Goal: Information Seeking & Learning: Learn about a topic

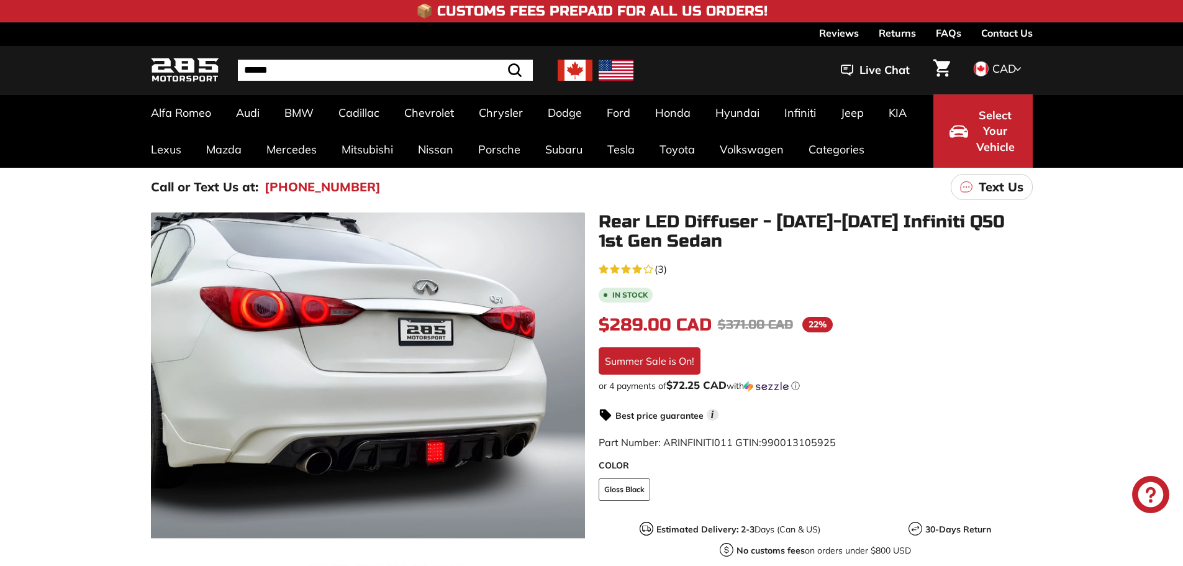
click at [575, 62] on img at bounding box center [574, 70] width 35 height 21
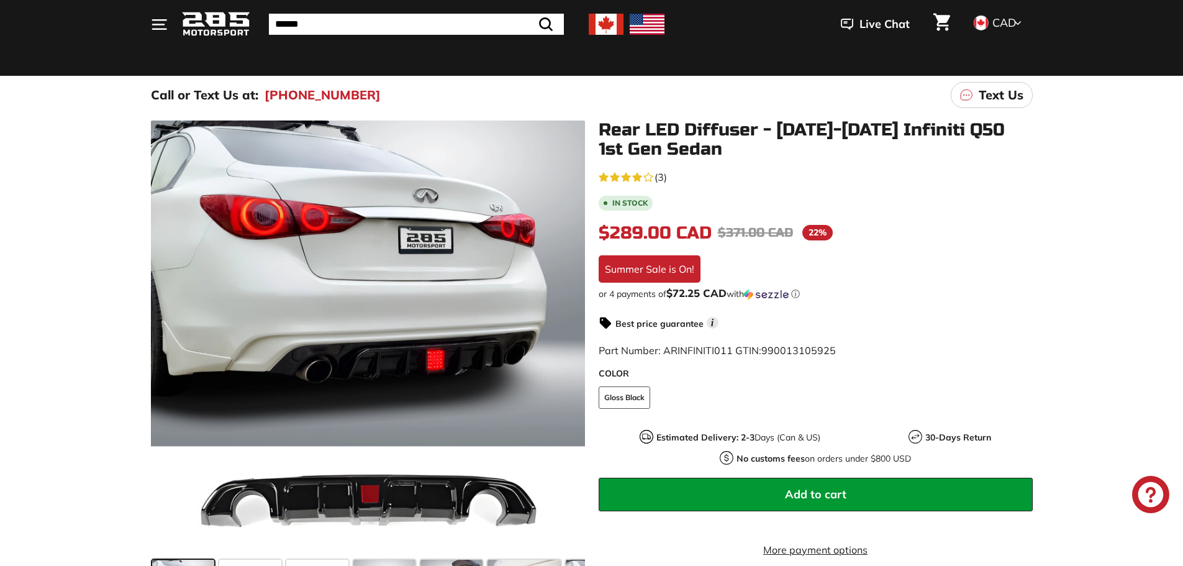
scroll to position [186, 0]
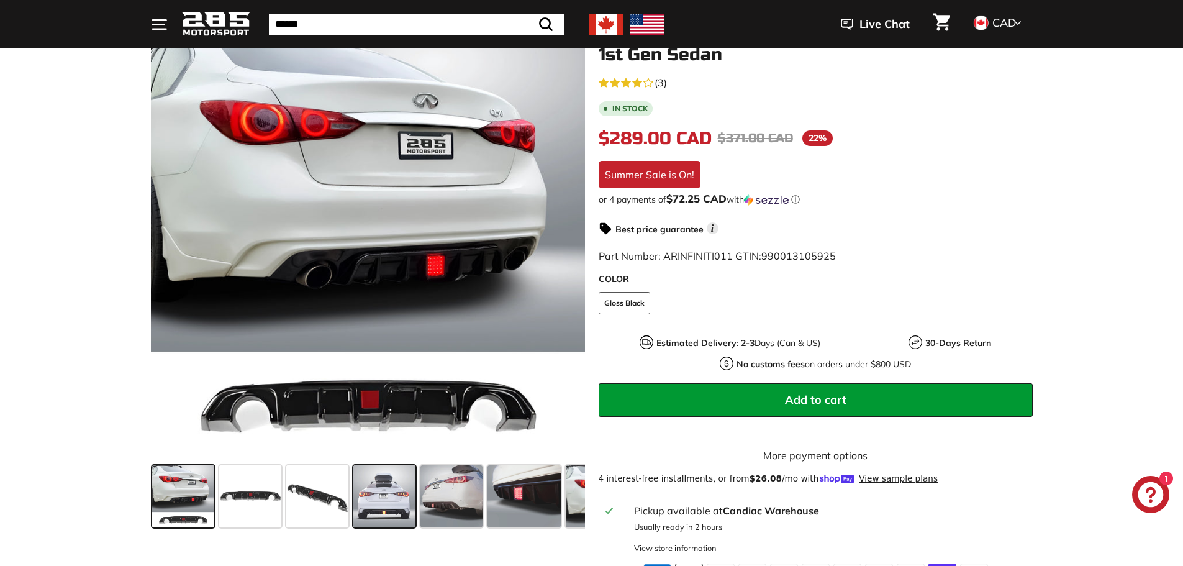
click at [387, 514] on span at bounding box center [384, 496] width 62 height 62
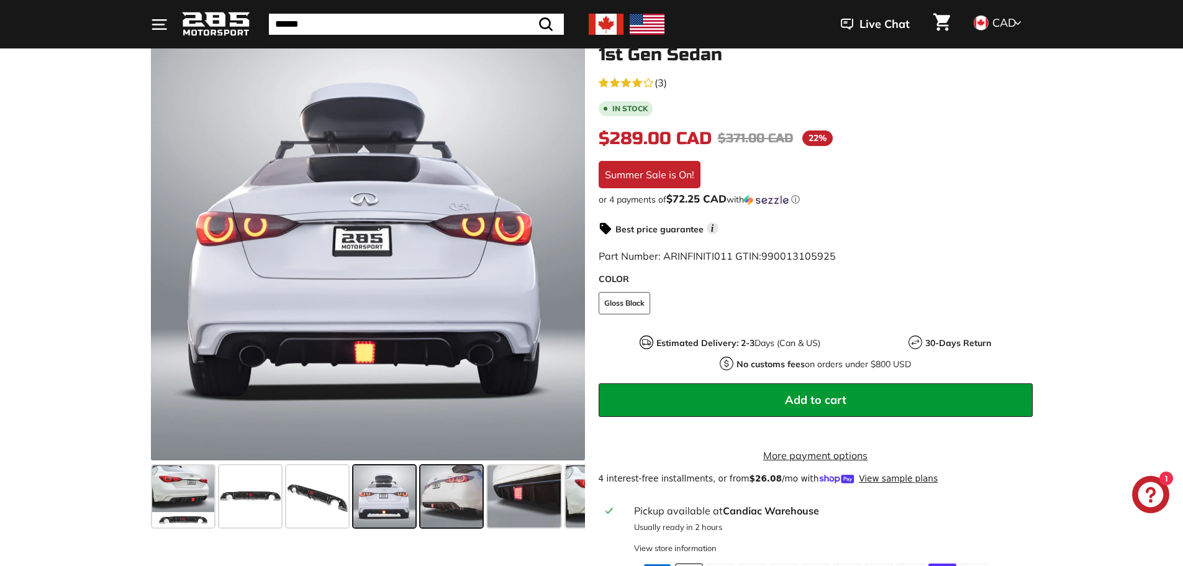
click at [446, 511] on span at bounding box center [451, 496] width 62 height 62
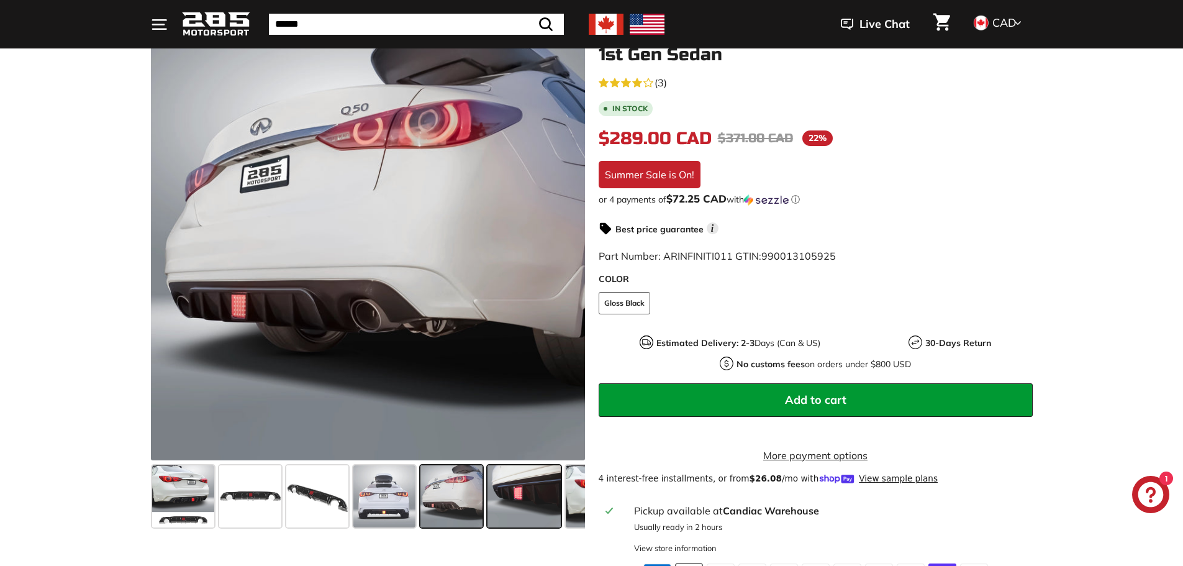
click at [500, 511] on span at bounding box center [524, 496] width 74 height 62
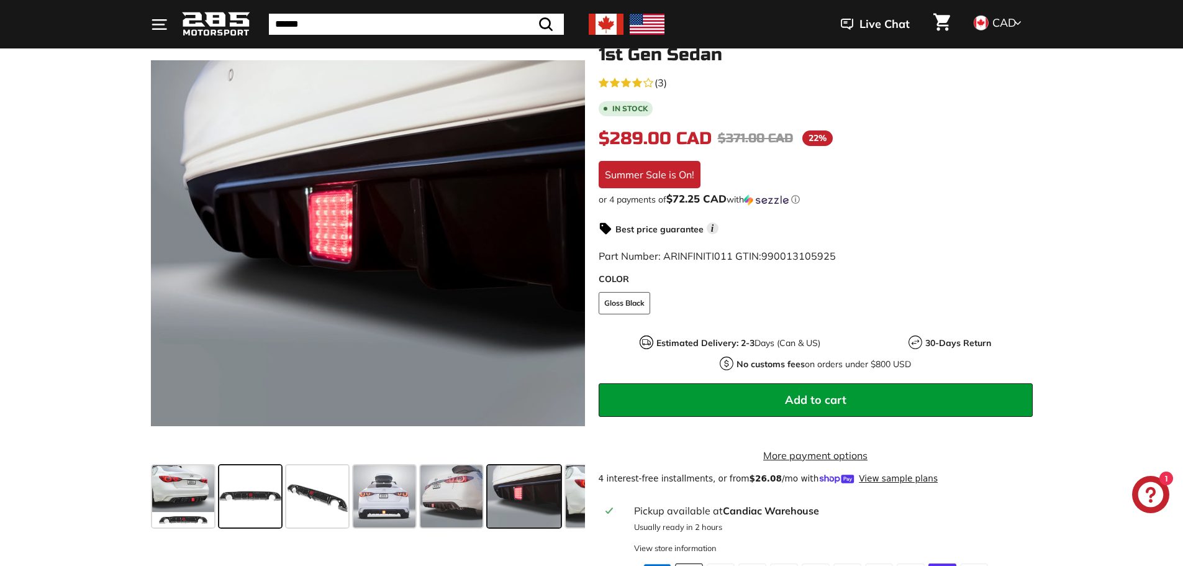
click at [274, 515] on span at bounding box center [250, 496] width 62 height 62
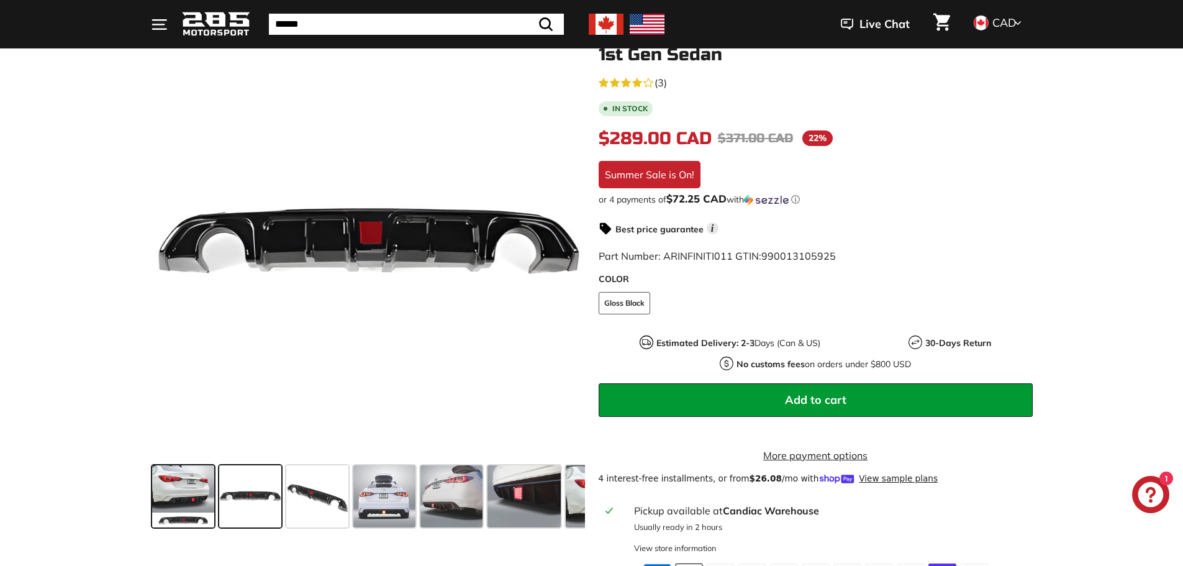
click at [188, 505] on span at bounding box center [183, 496] width 62 height 62
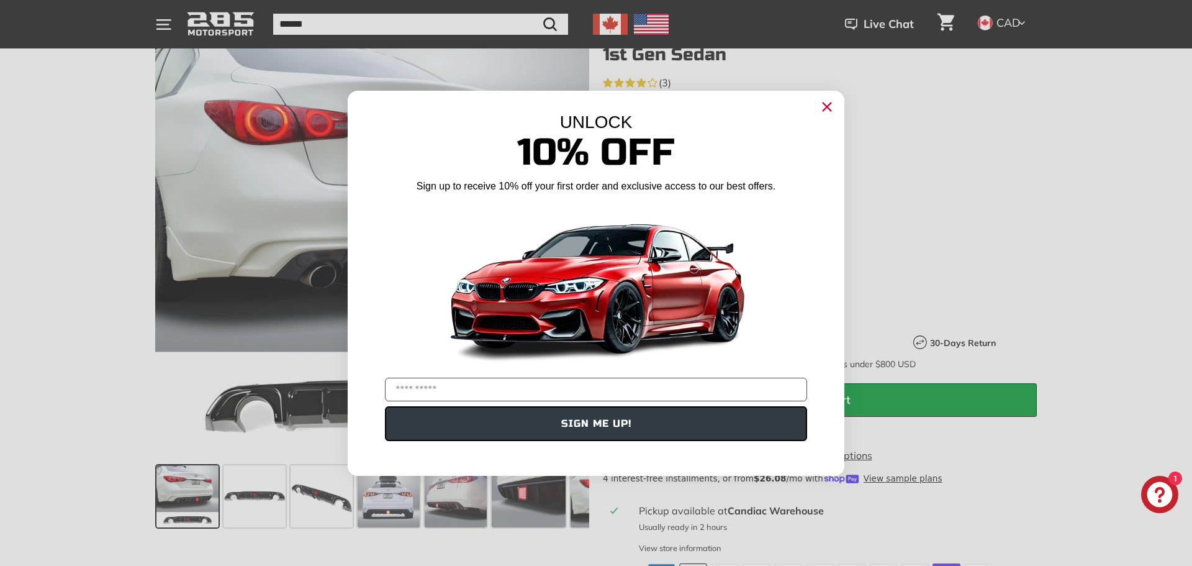
click at [827, 109] on circle "Close dialog" at bounding box center [827, 106] width 19 height 19
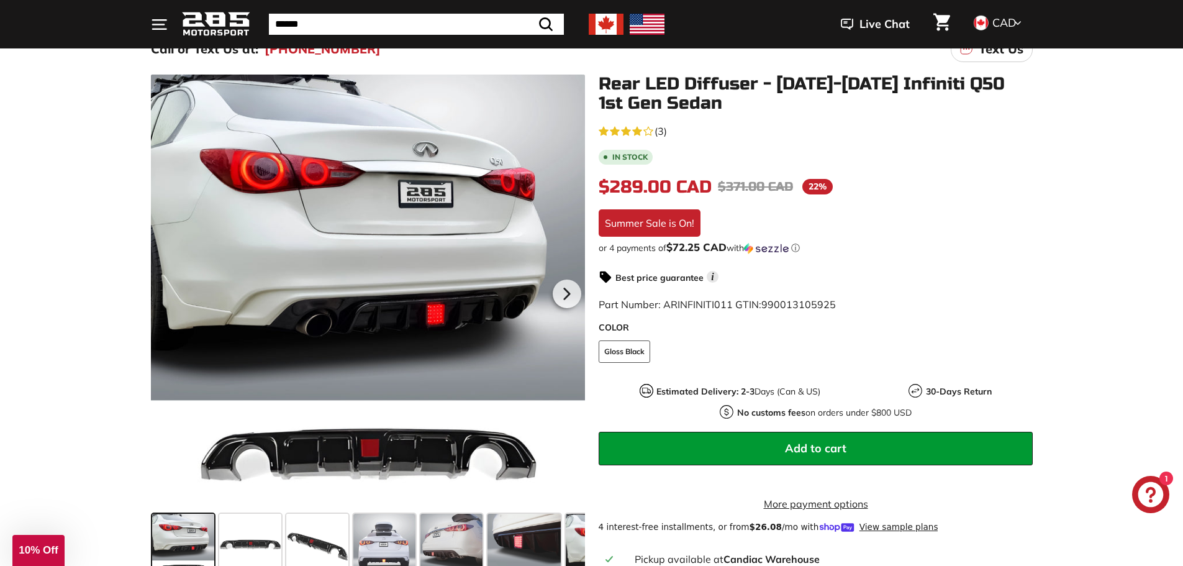
scroll to position [0, 0]
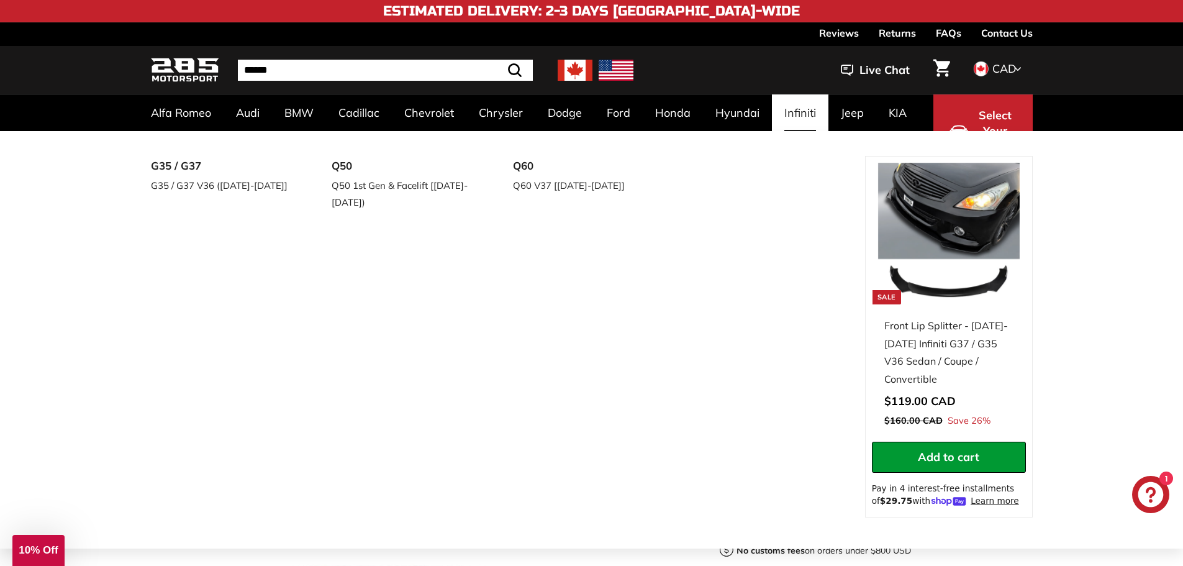
click at [802, 114] on link "Infiniti" at bounding box center [800, 112] width 56 height 37
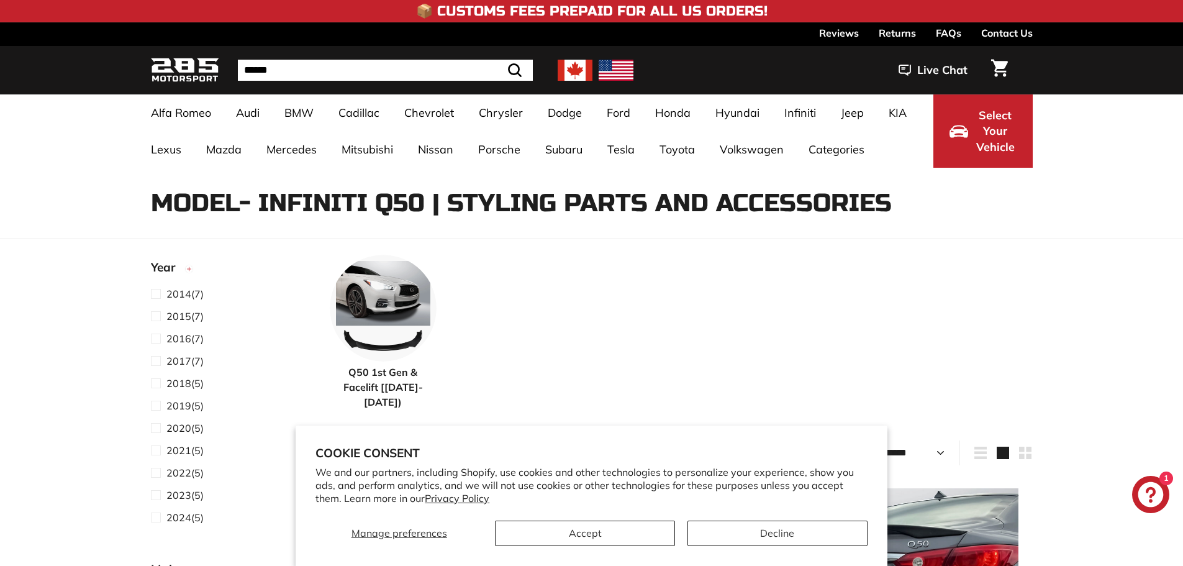
select select "**********"
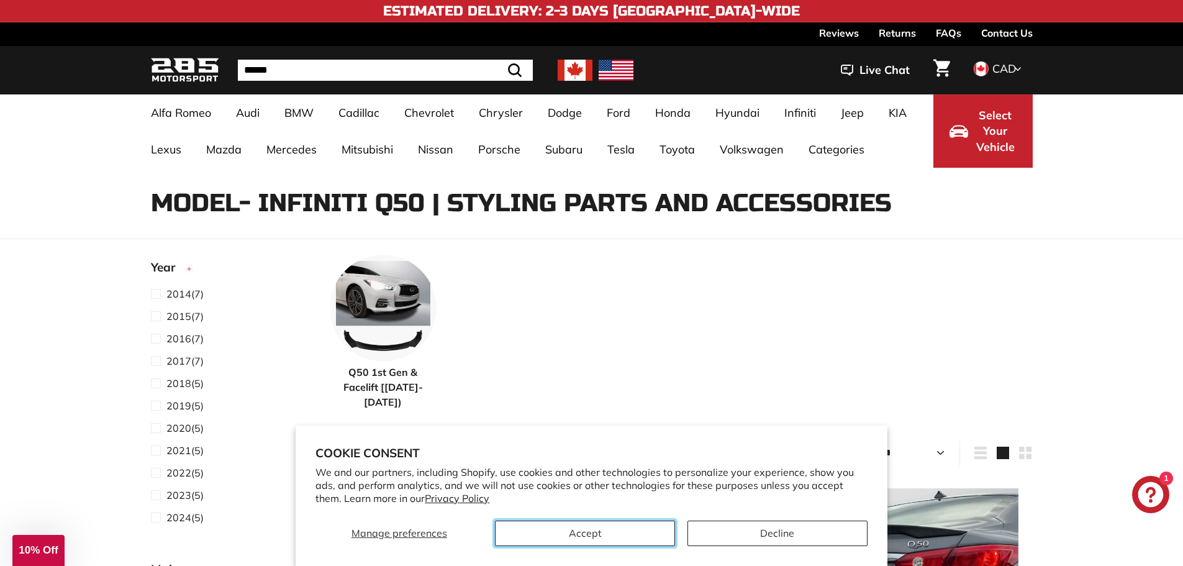
click at [580, 534] on button "Accept" at bounding box center [585, 532] width 180 height 25
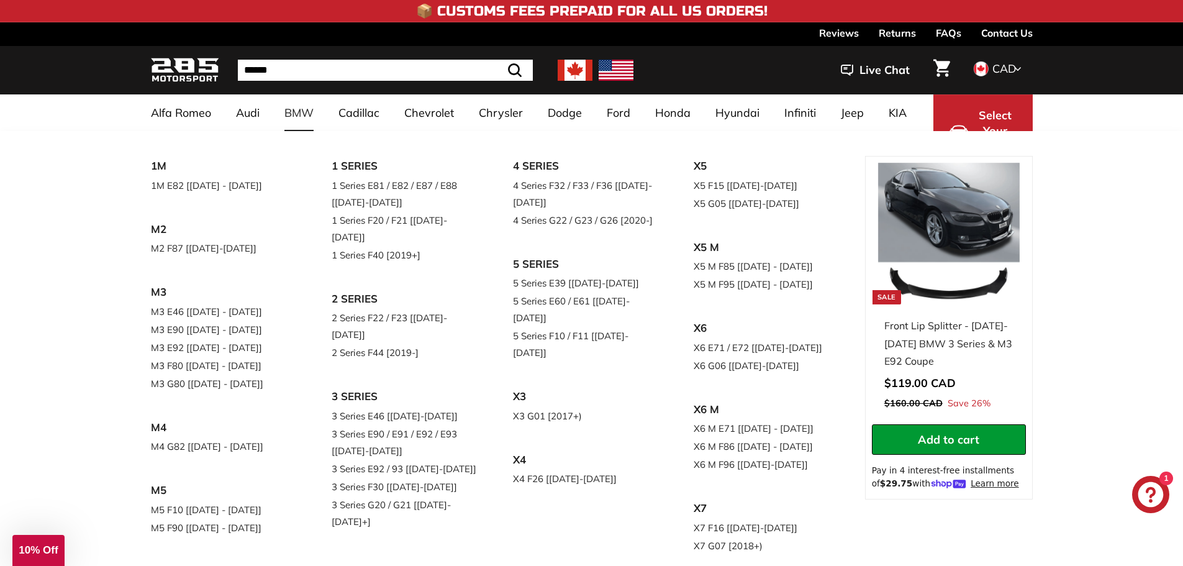
click at [300, 113] on link "BMW" at bounding box center [299, 112] width 54 height 37
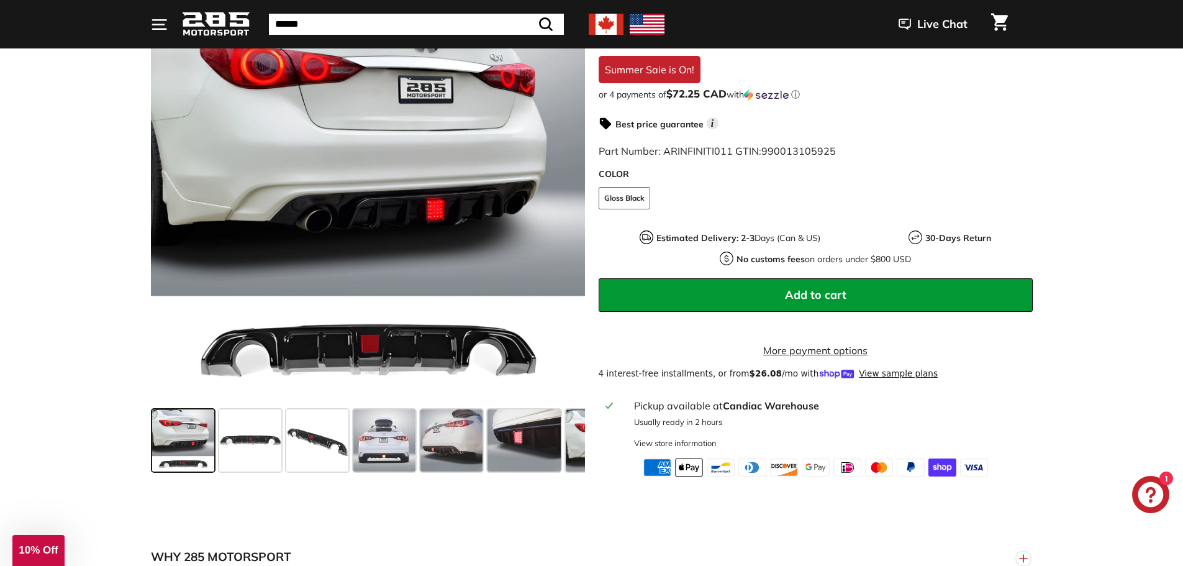
scroll to position [248, 0]
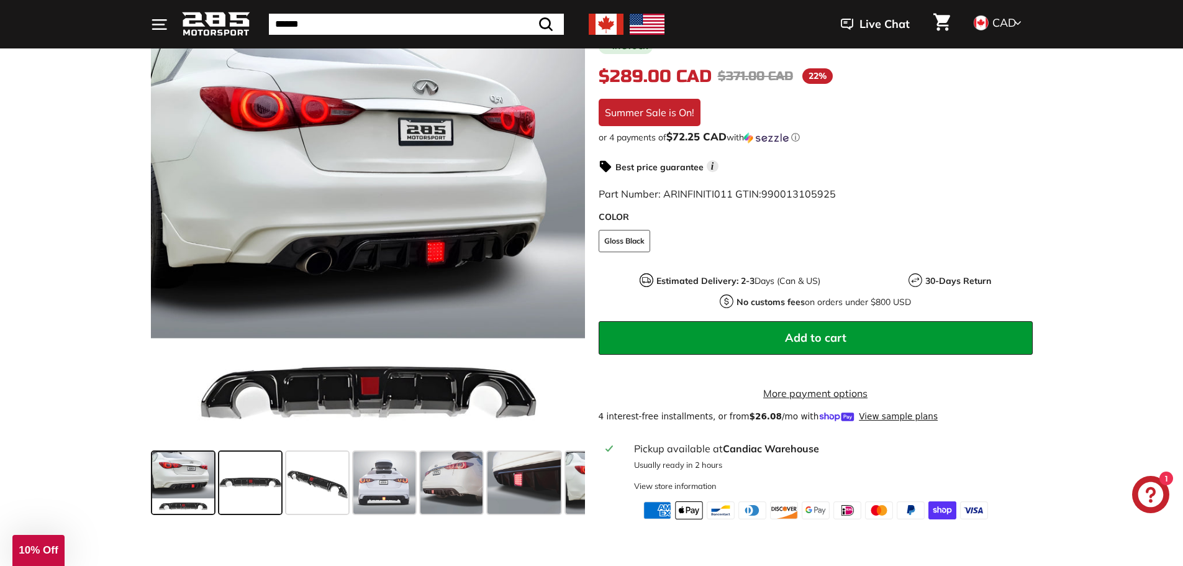
click at [225, 479] on span at bounding box center [250, 482] width 62 height 62
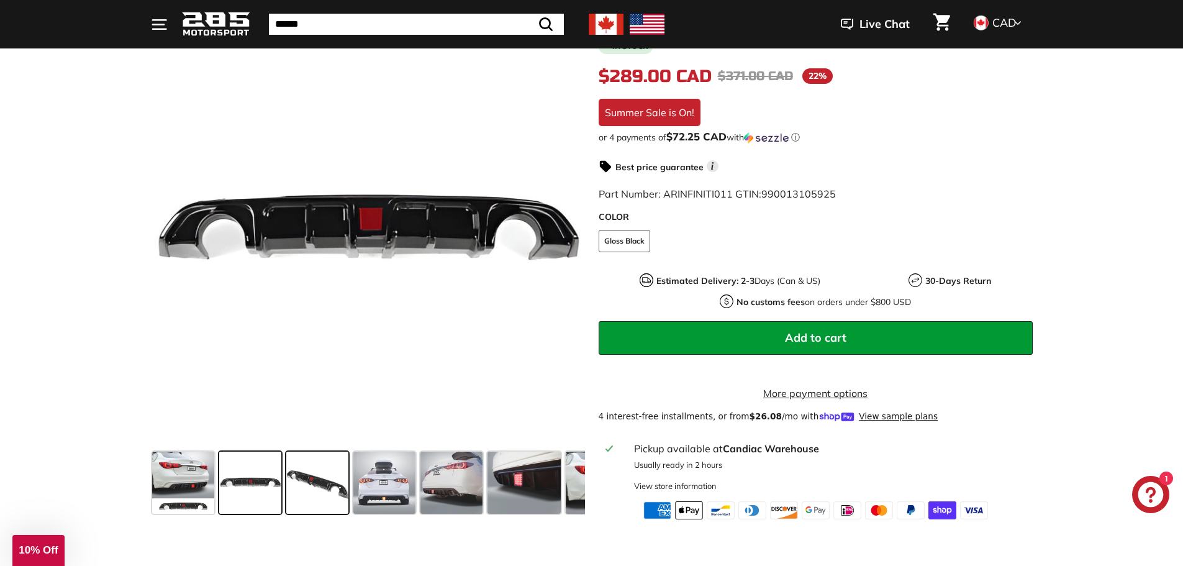
click at [301, 492] on span at bounding box center [317, 482] width 62 height 62
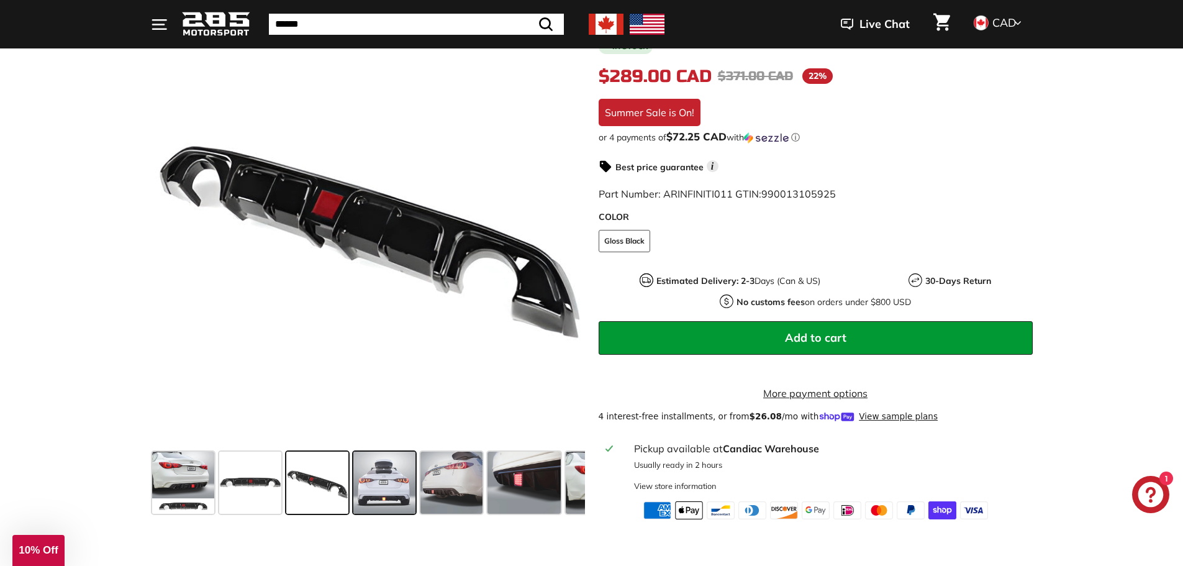
click at [366, 484] on span at bounding box center [384, 482] width 62 height 62
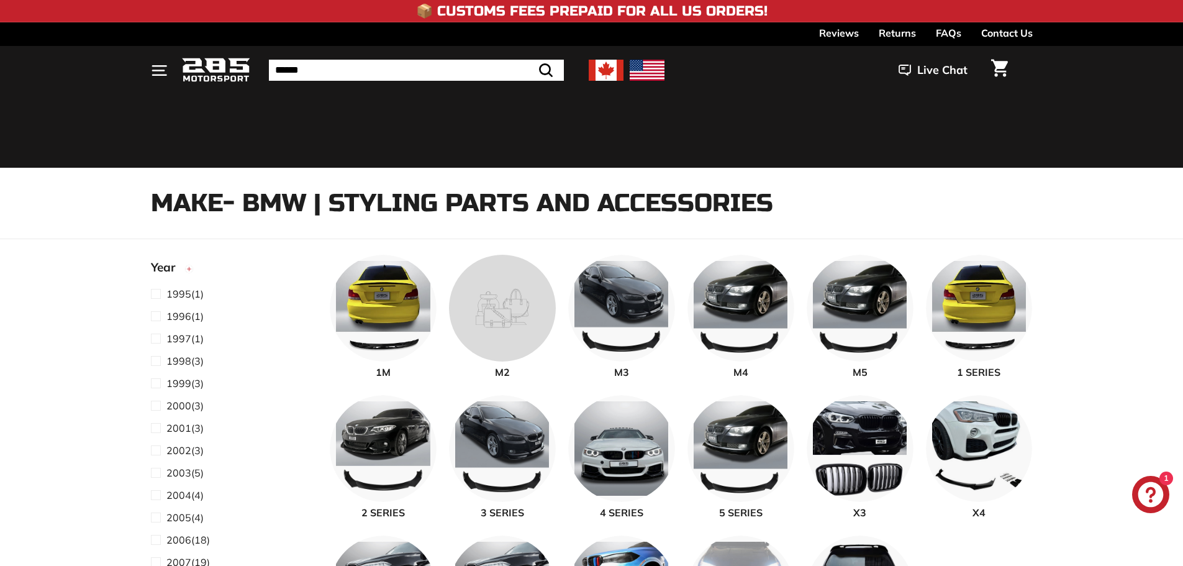
select select "**********"
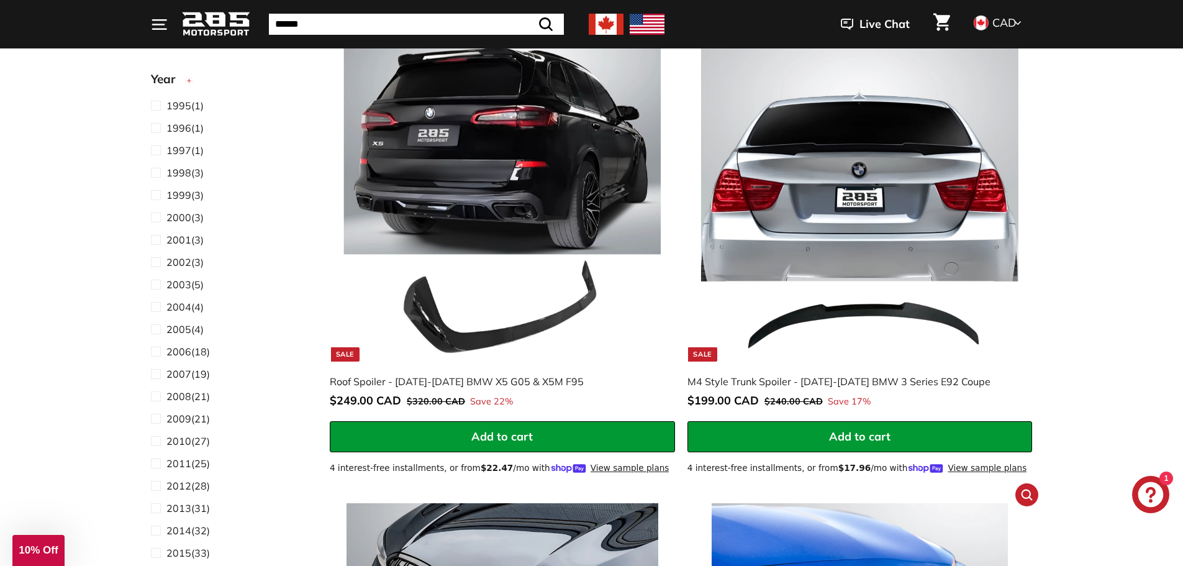
scroll to position [7263, 0]
